Goal: Task Accomplishment & Management: Manage account settings

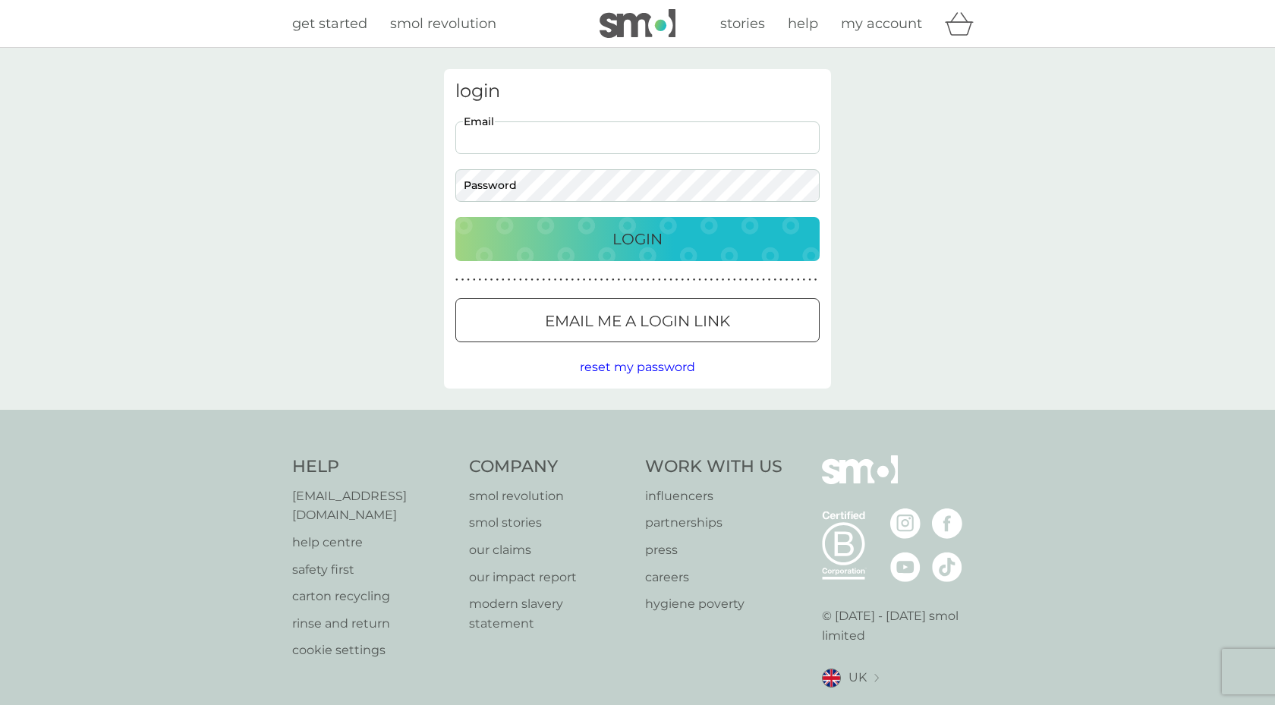
click at [677, 143] on input "Email" at bounding box center [637, 137] width 364 height 33
type input "[EMAIL_ADDRESS][DOMAIN_NAME]"
click at [455, 217] on button "Login" at bounding box center [637, 239] width 364 height 44
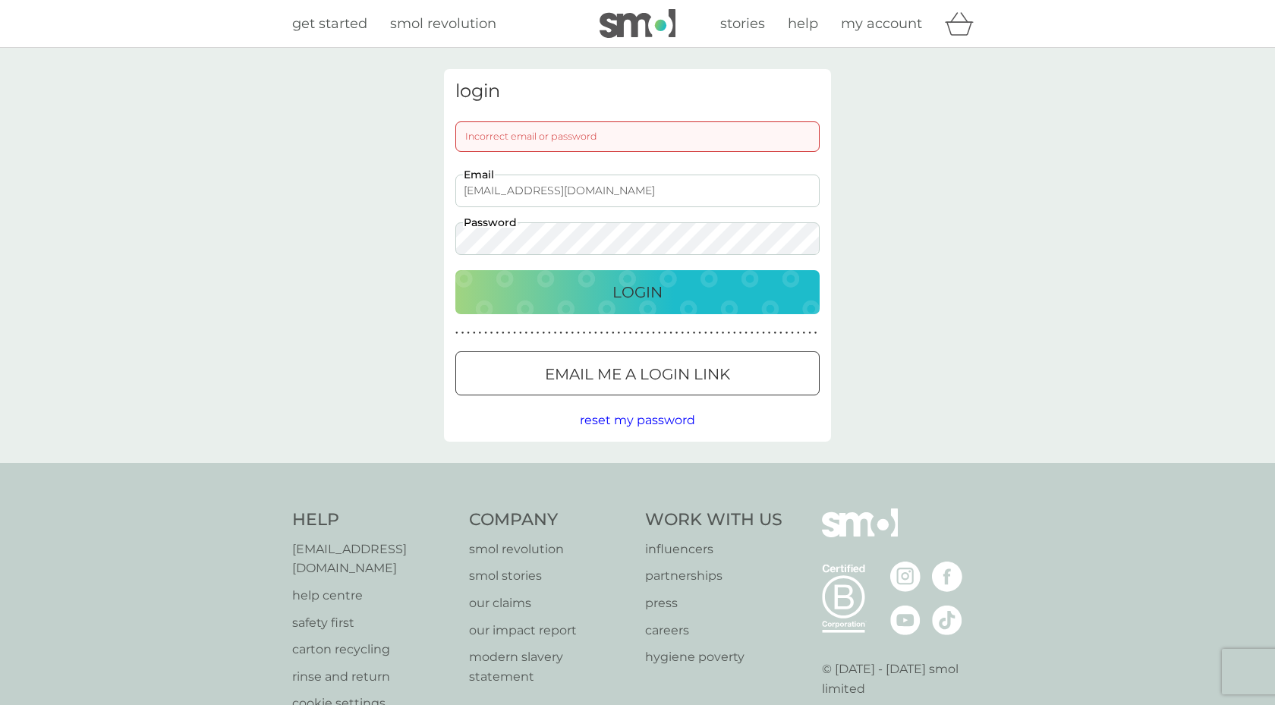
click at [632, 290] on p "Login" at bounding box center [637, 292] width 50 height 24
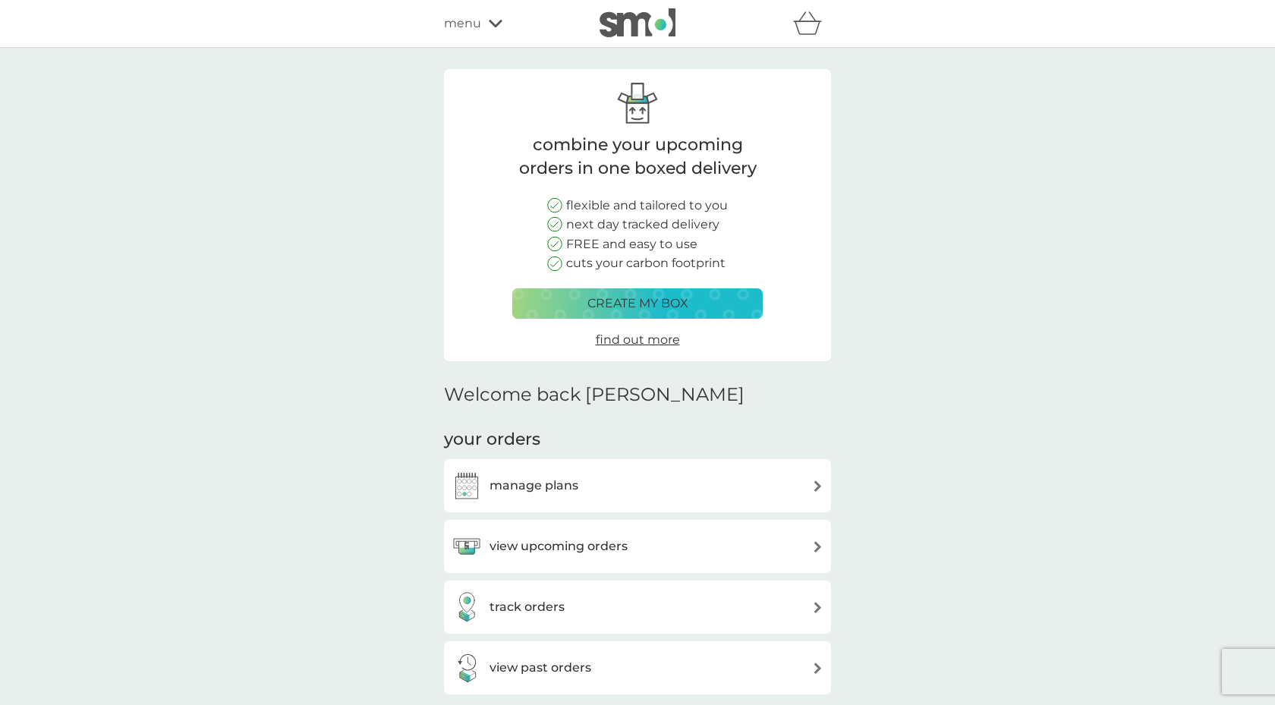
click at [733, 486] on div "manage plans" at bounding box center [637, 485] width 372 height 30
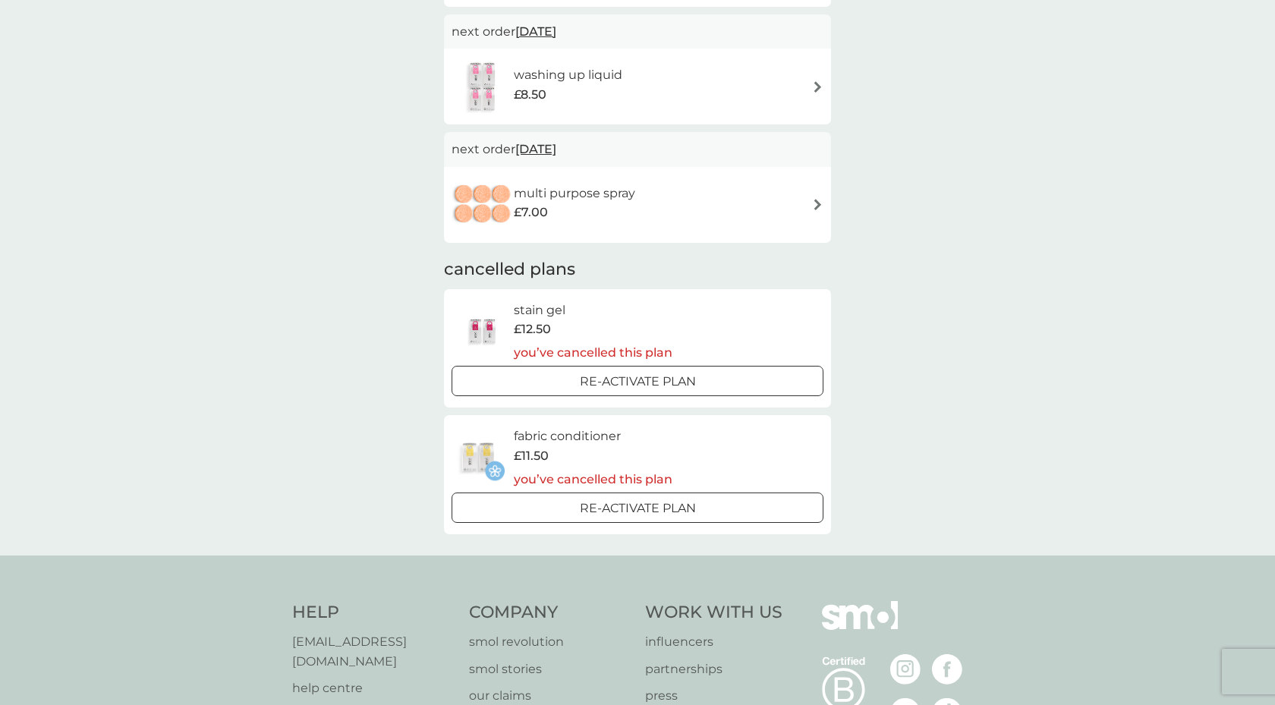
scroll to position [543, 0]
